Goal: Complete application form

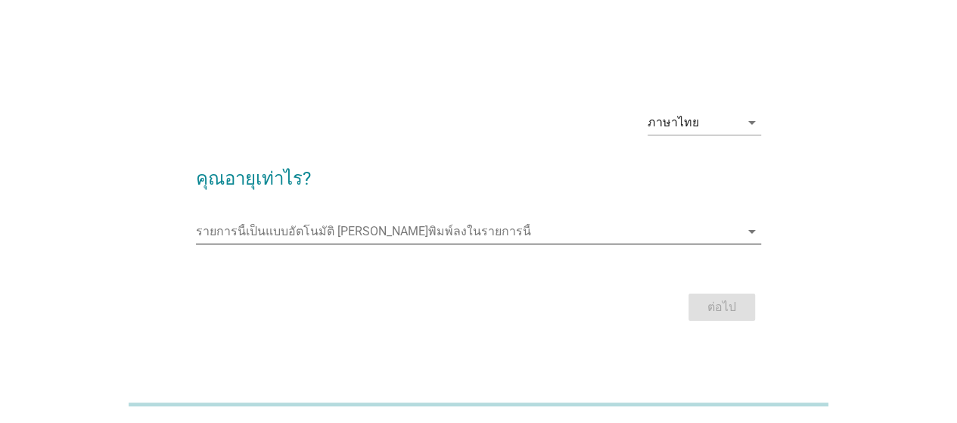
click at [376, 222] on input "รายการนี้เป็นแบบอัตโนมัติ คุณสามารถพิมพ์ลงในรายการนี้" at bounding box center [468, 231] width 544 height 24
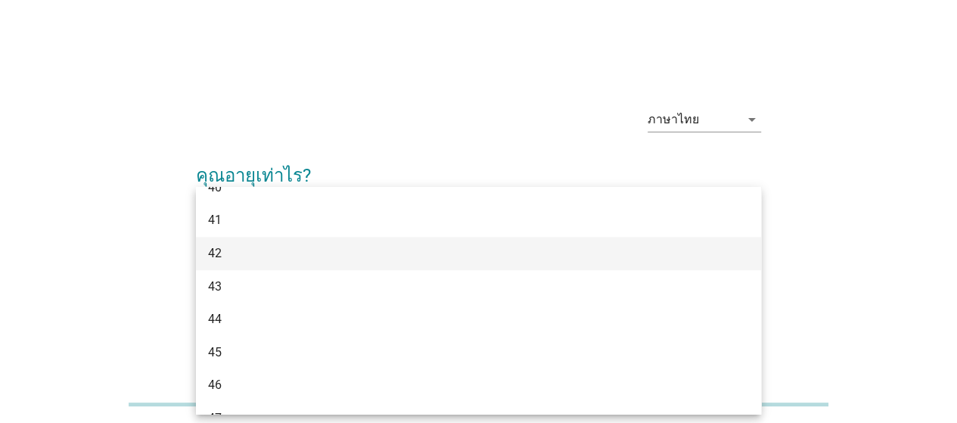
scroll to position [672, 0]
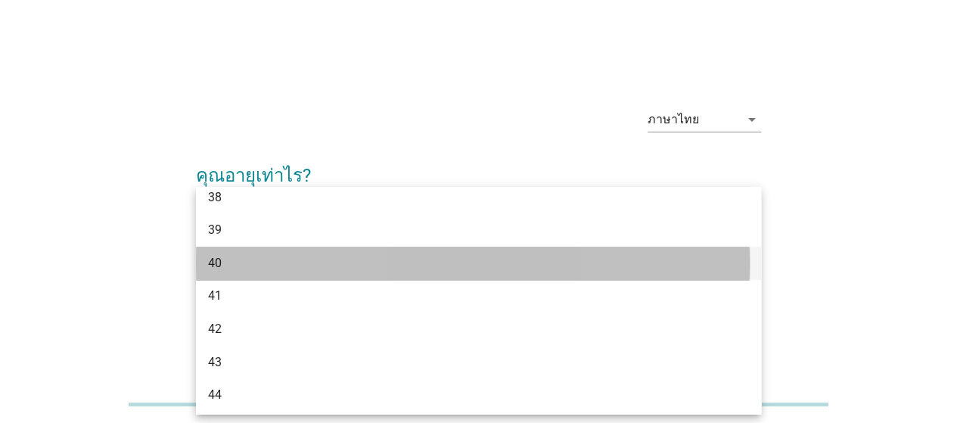
click at [371, 254] on div "40" at bounding box center [455, 263] width 495 height 18
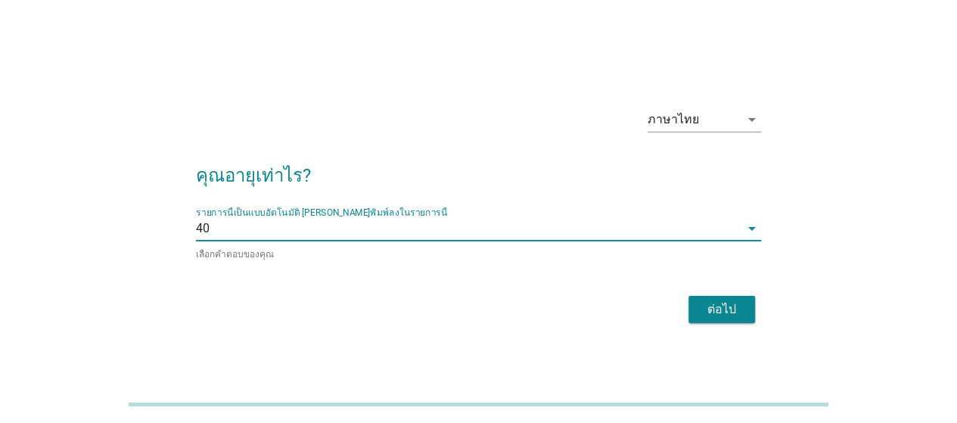
click at [720, 308] on div "ต่อไป" at bounding box center [721, 309] width 42 height 18
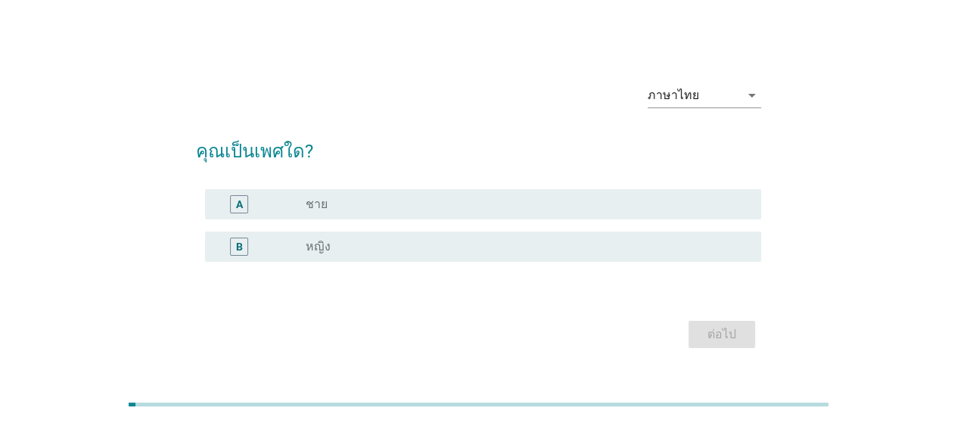
click at [337, 256] on div "B radio_button_unchecked หญิง" at bounding box center [483, 246] width 556 height 30
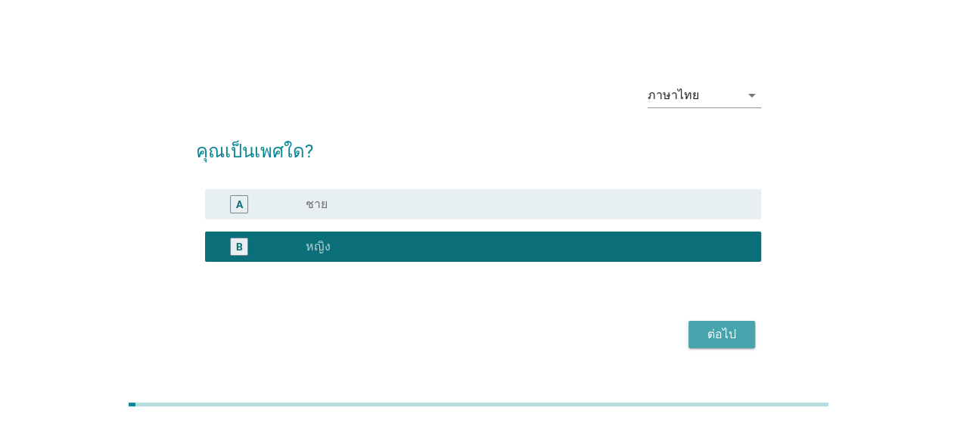
click at [706, 341] on div "ต่อไป" at bounding box center [721, 334] width 42 height 18
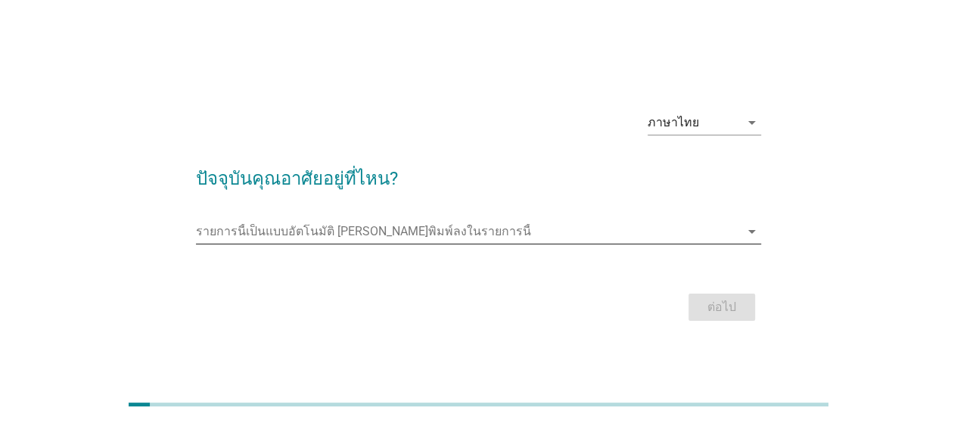
click at [294, 235] on input "รายการนี้เป็นแบบอัตโนมัติ คุณสามารถพิมพ์ลงในรายการนี้" at bounding box center [468, 231] width 544 height 24
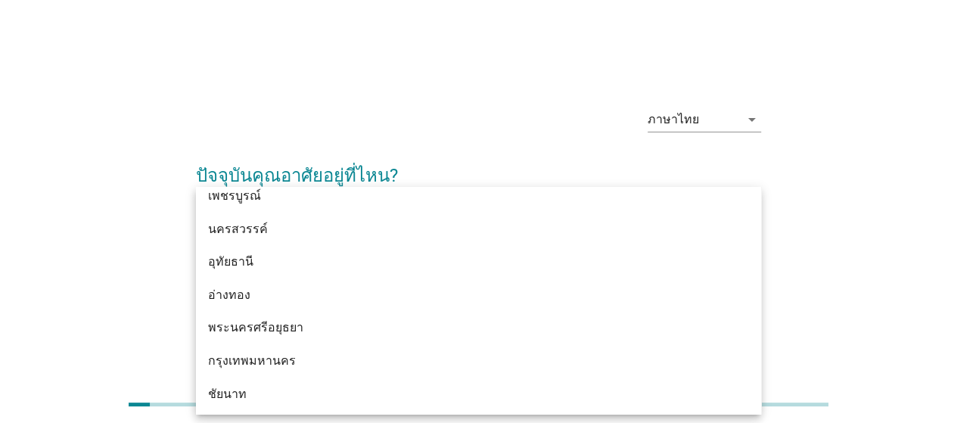
scroll to position [1210, 0]
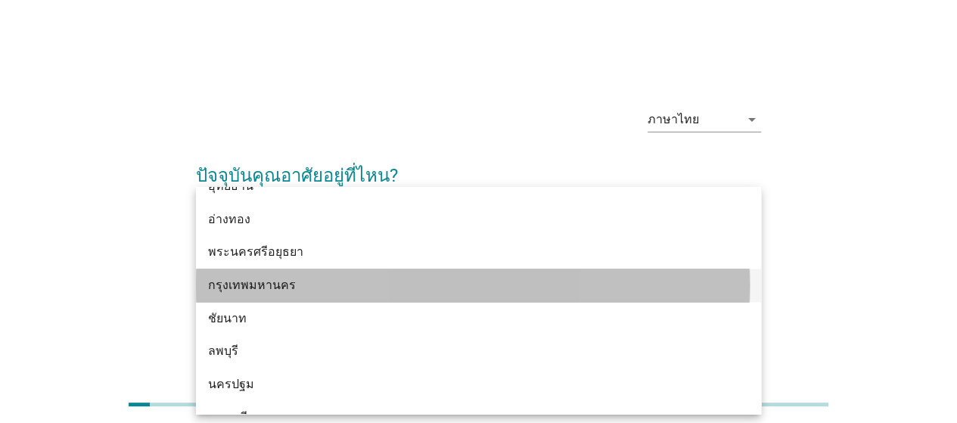
click at [316, 278] on div "กรุงเทพมหานคร" at bounding box center [455, 285] width 495 height 18
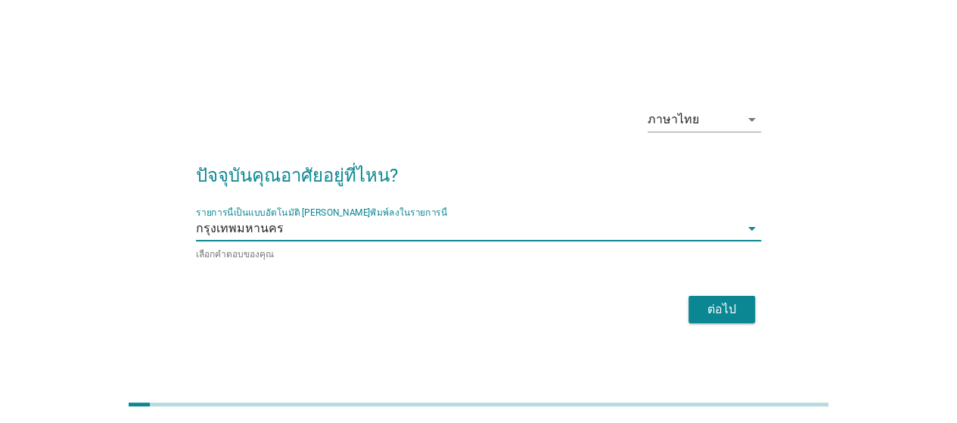
click at [726, 302] on div "ต่อไป" at bounding box center [721, 309] width 42 height 18
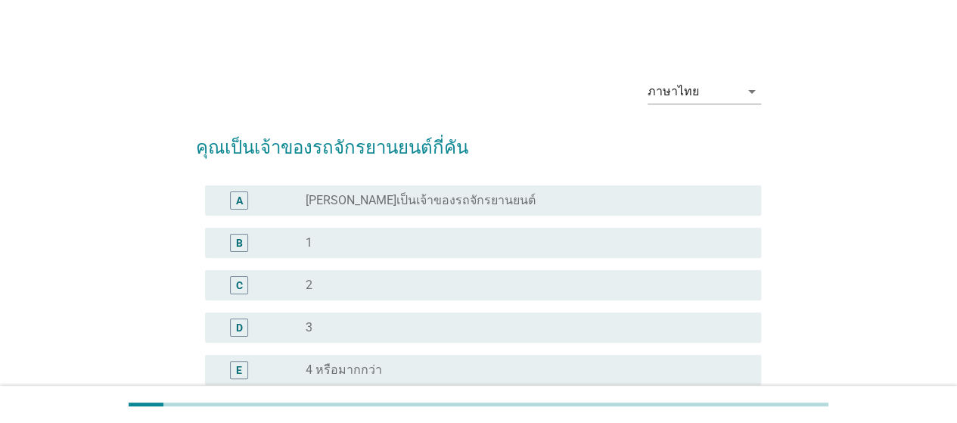
click at [448, 246] on div "radio_button_unchecked 1" at bounding box center [521, 242] width 431 height 15
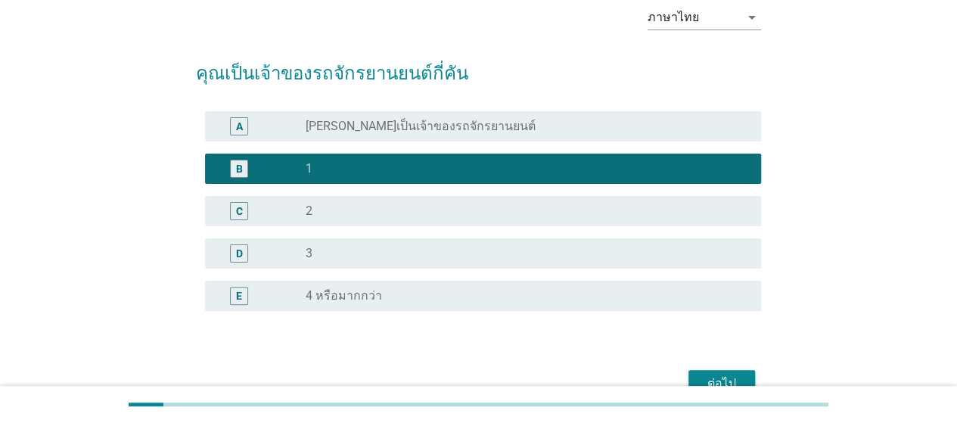
scroll to position [156, 0]
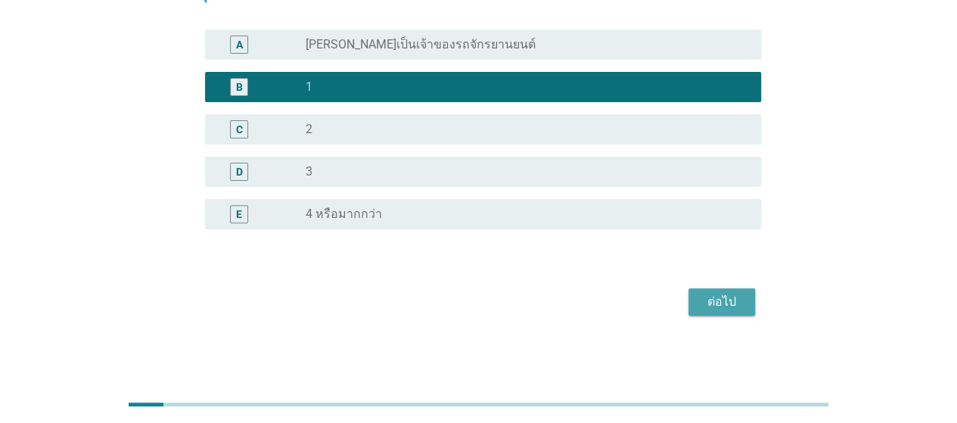
click at [724, 296] on div "ต่อไป" at bounding box center [721, 302] width 42 height 18
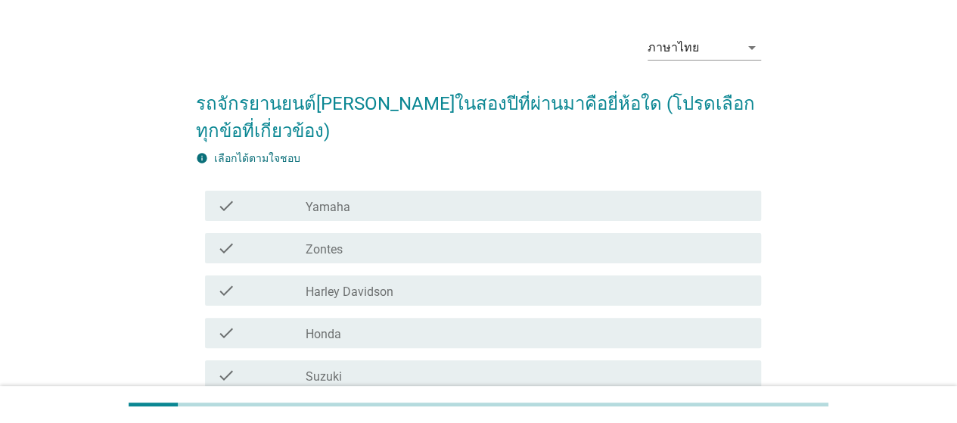
scroll to position [151, 0]
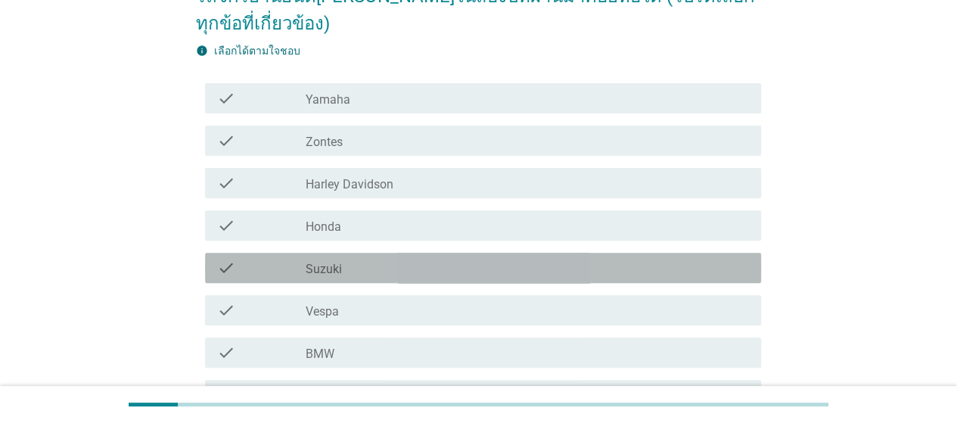
click at [426, 275] on div "check_box_outline_blank Suzuki" at bounding box center [527, 268] width 443 height 18
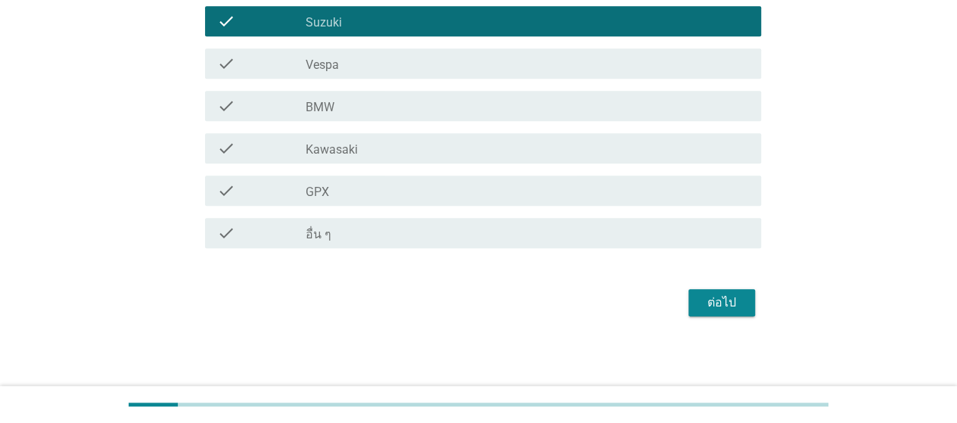
scroll to position [399, 0]
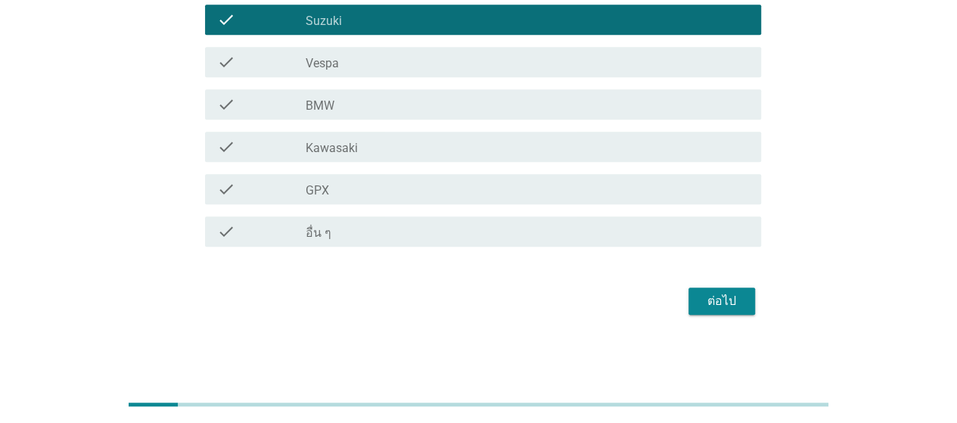
click at [701, 303] on div "ต่อไป" at bounding box center [721, 301] width 42 height 18
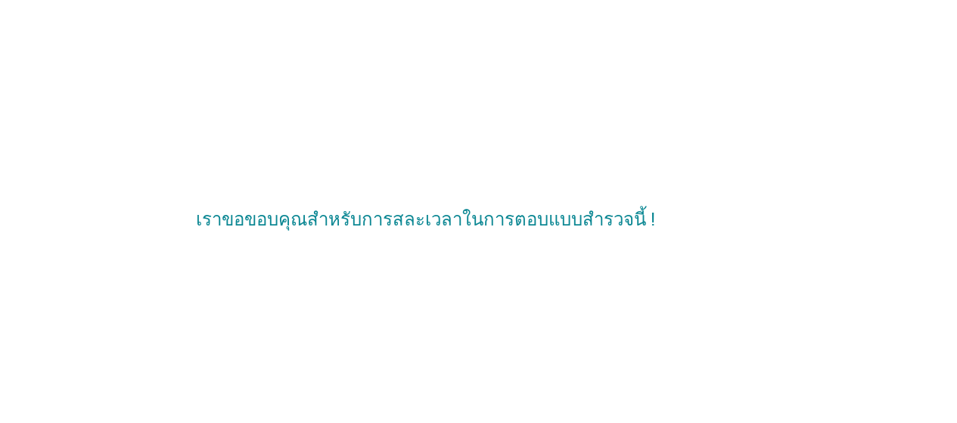
scroll to position [0, 0]
